Goal: Information Seeking & Learning: Find specific fact

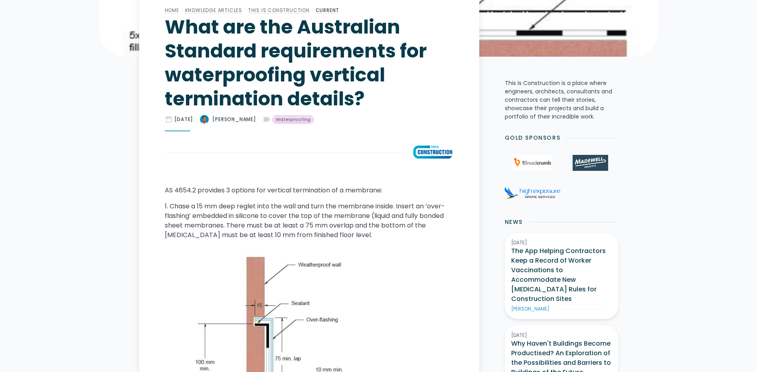
scroll to position [372, 0]
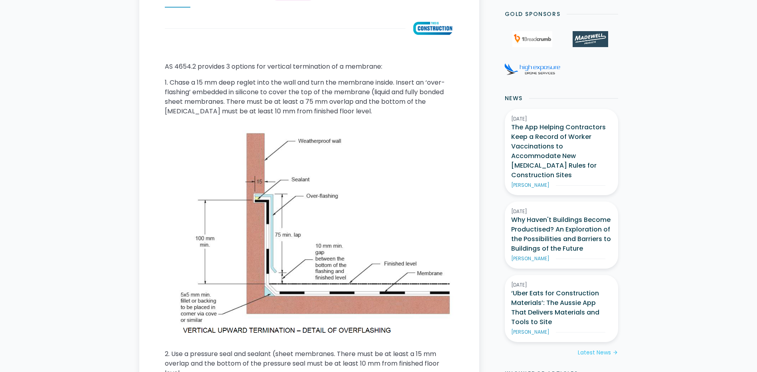
click at [290, 188] on img at bounding box center [309, 232] width 289 height 207
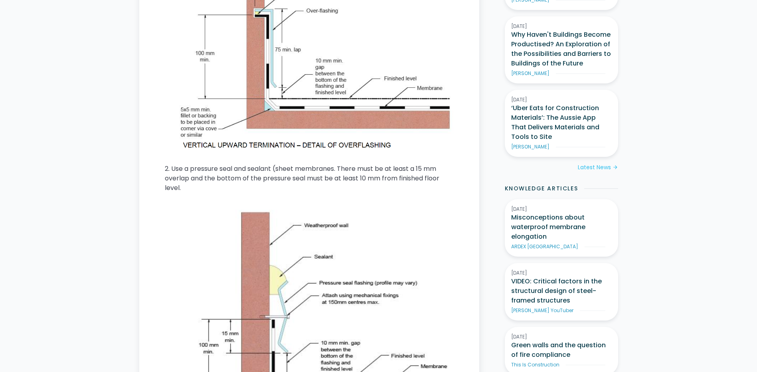
scroll to position [558, 0]
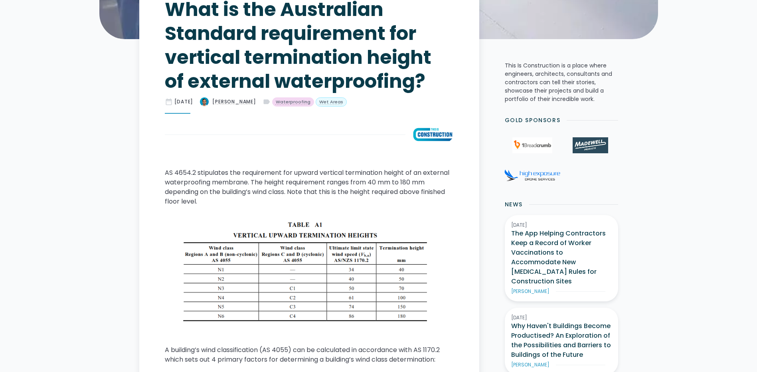
scroll to position [292, 0]
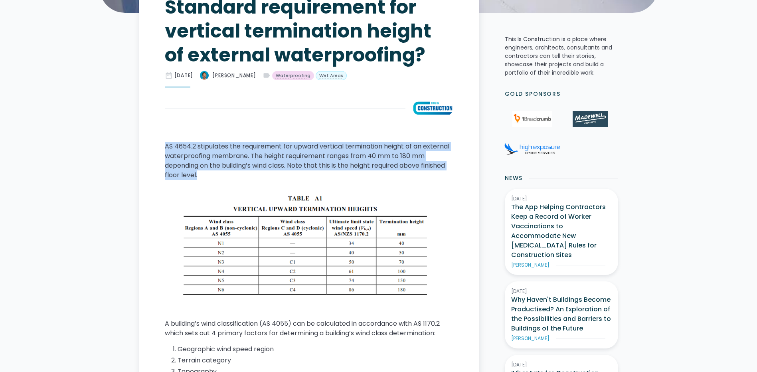
drag, startPoint x: 197, startPoint y: 176, endPoint x: 166, endPoint y: 141, distance: 46.9
copy p "AS 4654.2 stipulates the requirement for upward vertical termination height of …"
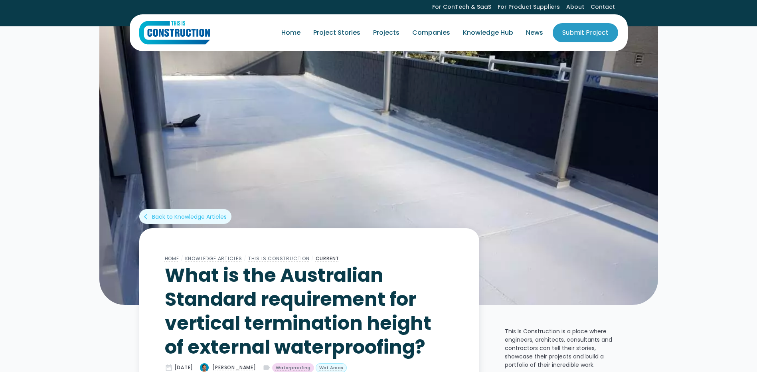
scroll to position [0, 0]
